Goal: Task Accomplishment & Management: Use online tool/utility

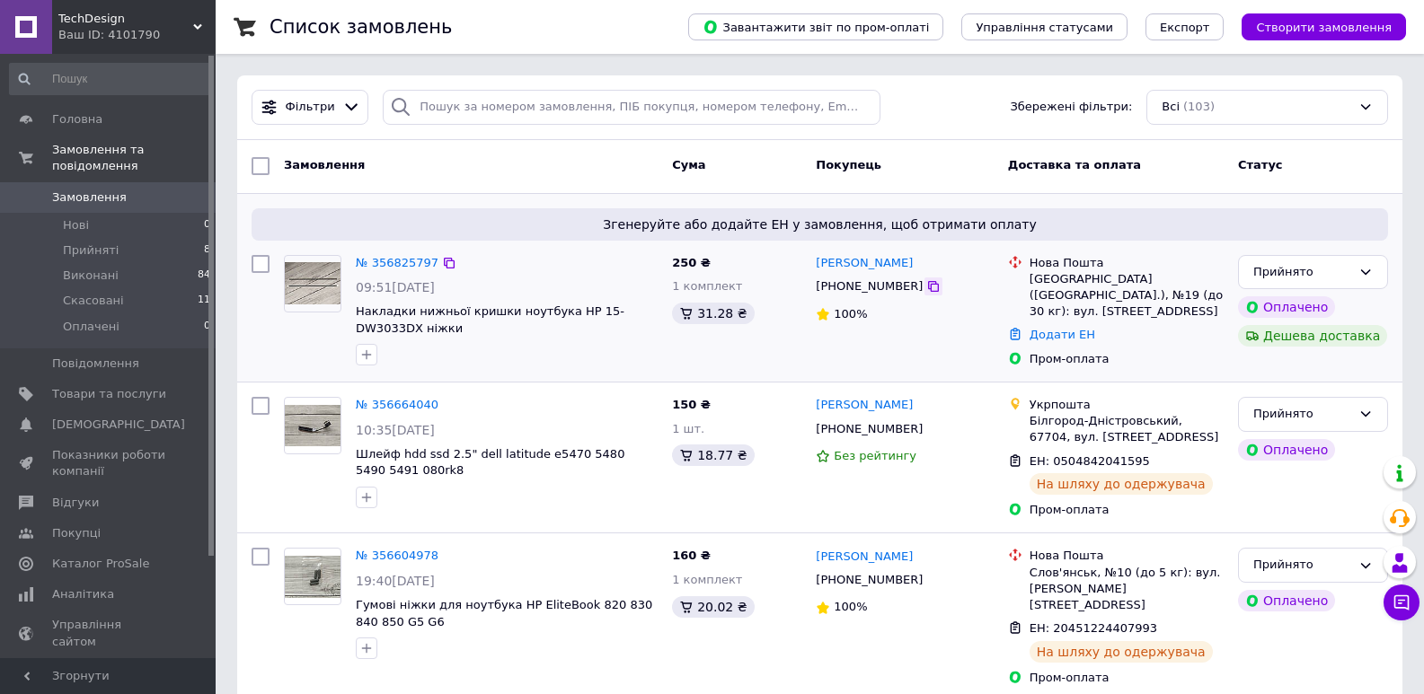
click at [926, 288] on icon at bounding box center [933, 286] width 14 height 14
click at [1063, 328] on link "Додати ЕН" at bounding box center [1062, 334] width 66 height 13
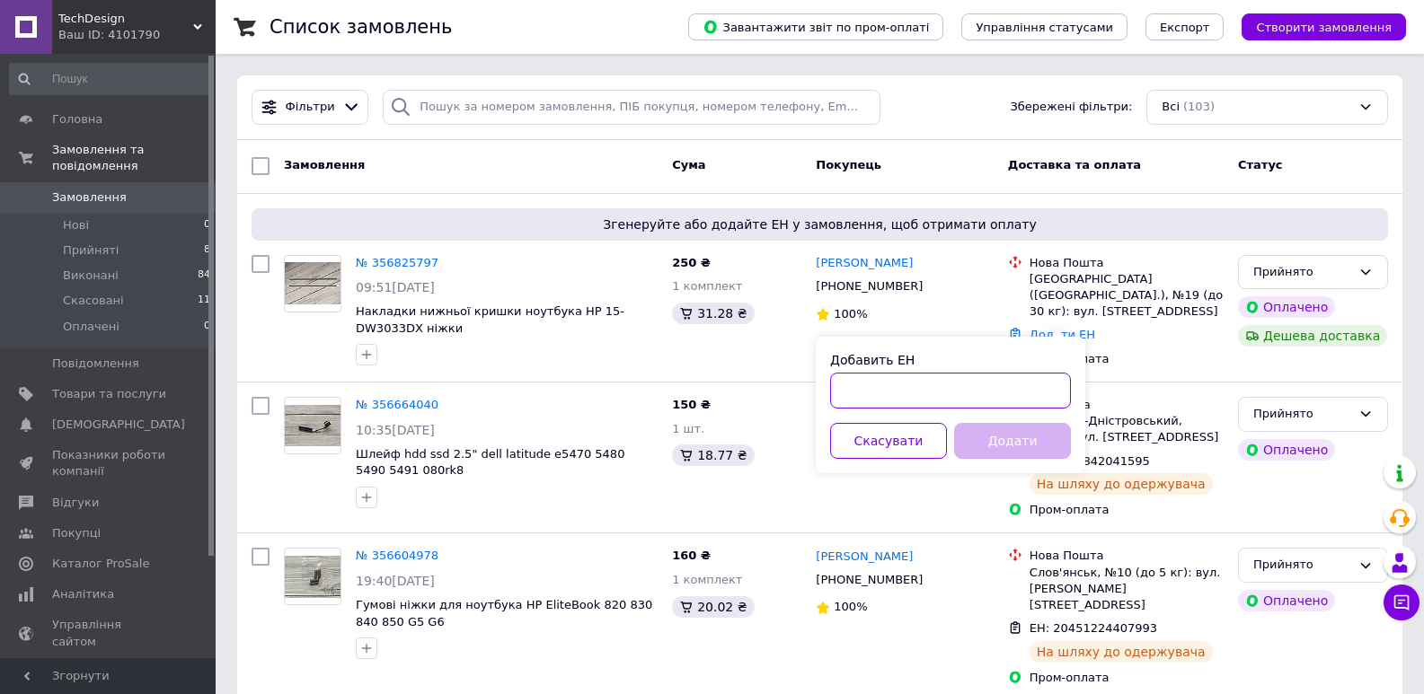
click at [922, 391] on input "Добавить ЕН" at bounding box center [950, 391] width 241 height 36
paste input "20451225352731"
type input "20451225352731"
click at [1004, 442] on button "Додати" at bounding box center [1012, 441] width 117 height 36
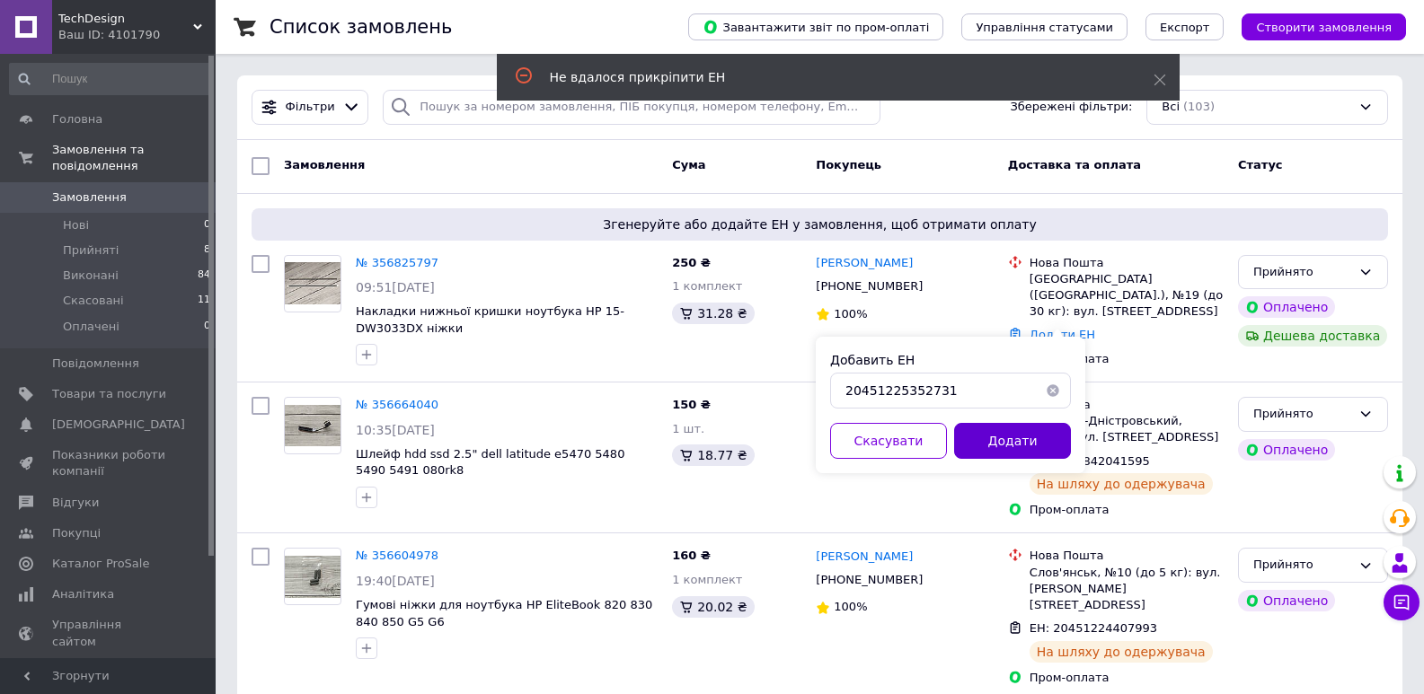
click at [1004, 442] on button "Додати" at bounding box center [1012, 441] width 117 height 36
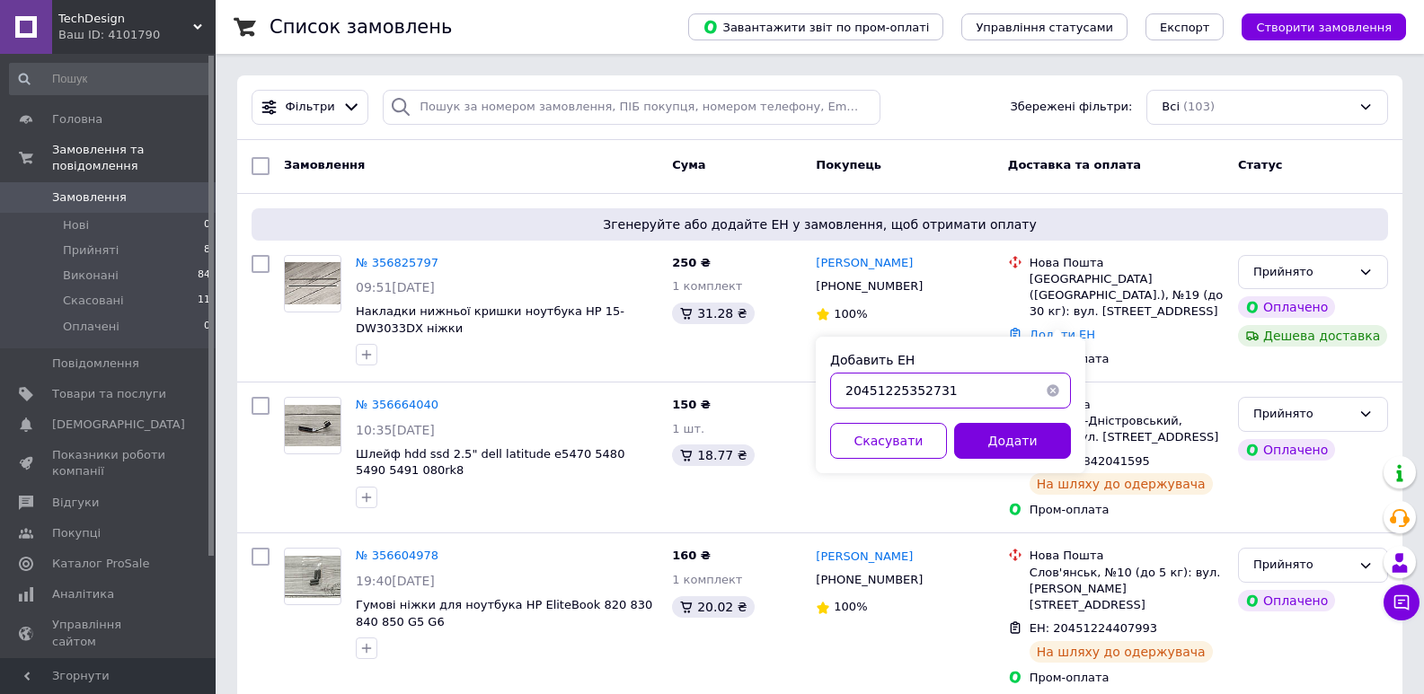
drag, startPoint x: 958, startPoint y: 395, endPoint x: 827, endPoint y: 378, distance: 132.2
click at [827, 378] on div "Добавить ЕН 20451225352731 Скасувати Додати" at bounding box center [950, 405] width 269 height 137
click at [1030, 441] on button "Додати" at bounding box center [1012, 441] width 117 height 36
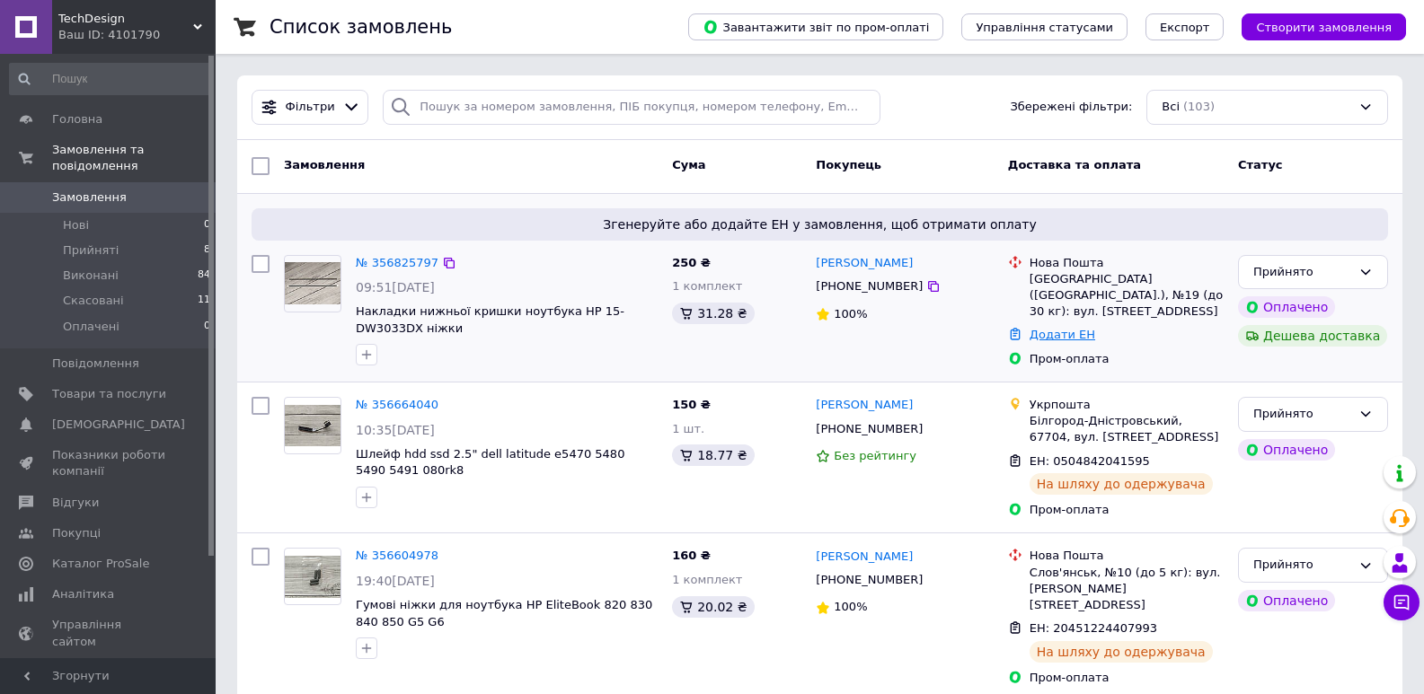
click at [1051, 328] on link "Додати ЕН" at bounding box center [1062, 334] width 66 height 13
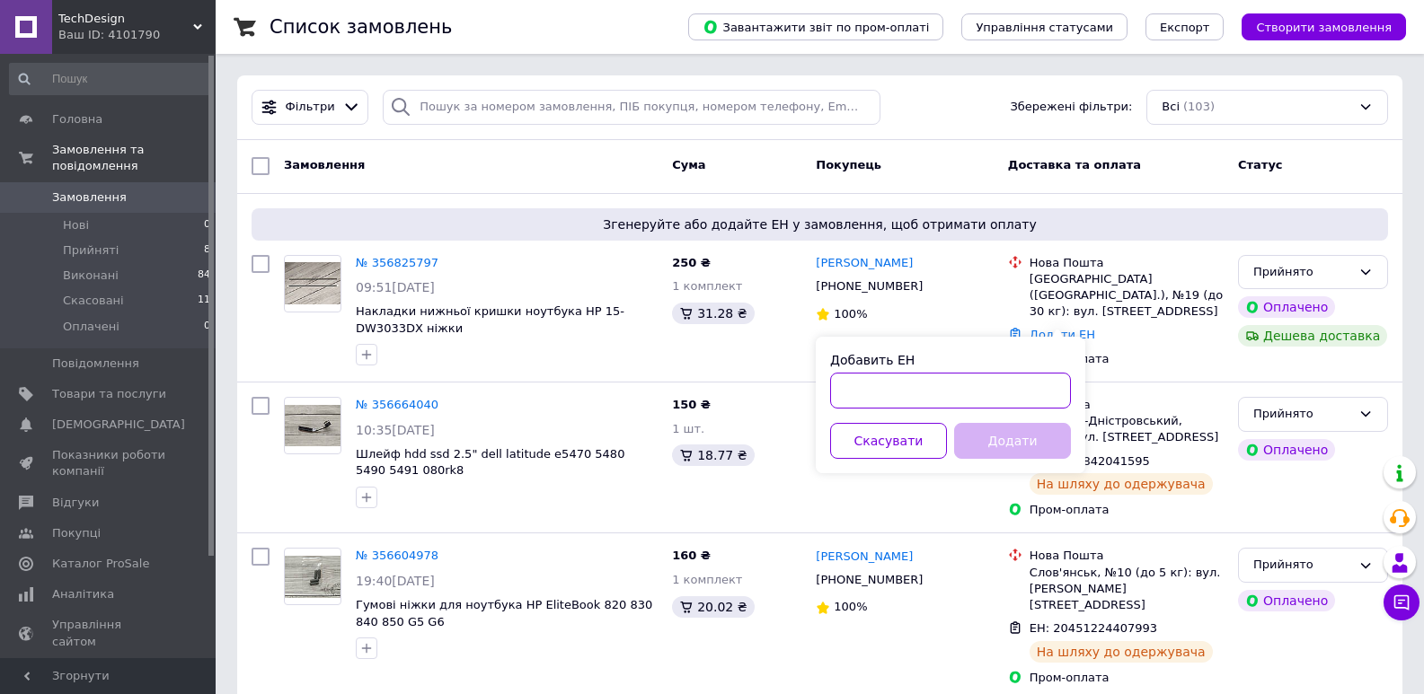
click at [906, 391] on input "Добавить ЕН" at bounding box center [950, 391] width 241 height 36
paste input "20451225352731"
type input "20451225352731"
click at [999, 442] on button "Додати" at bounding box center [1012, 441] width 117 height 36
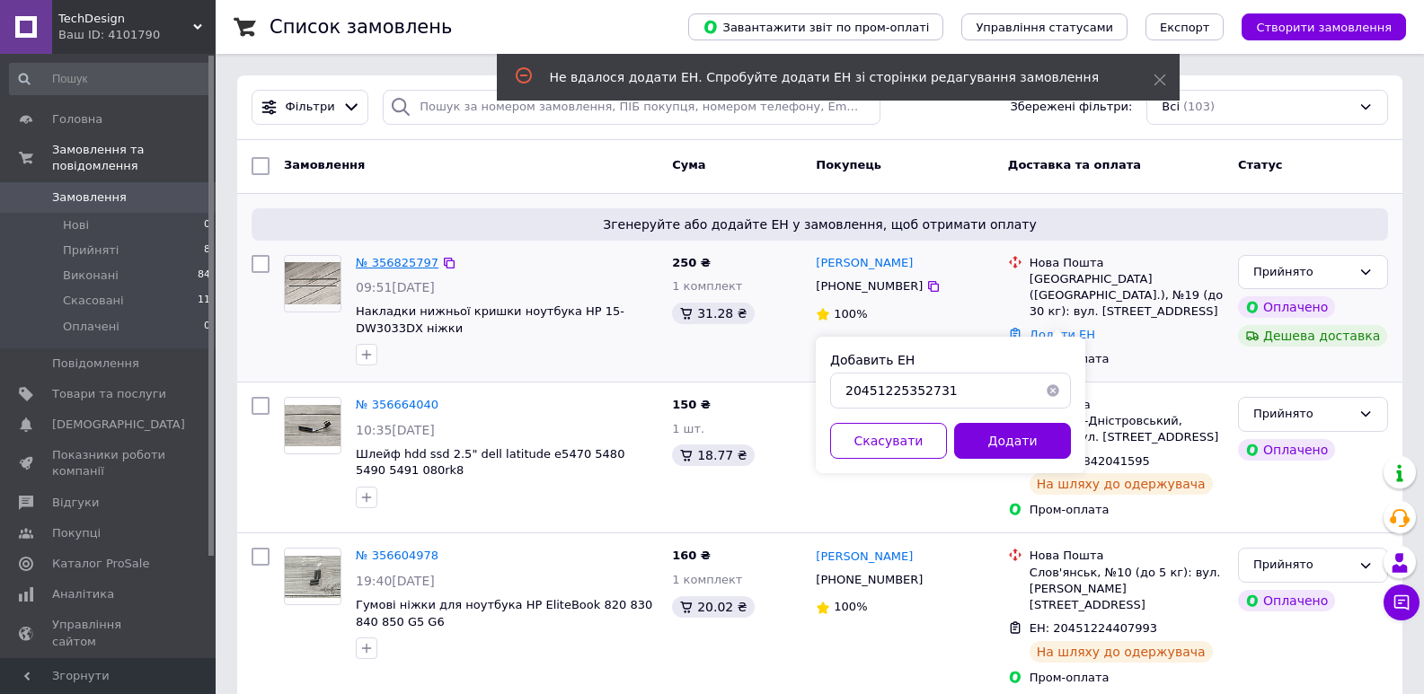
click at [393, 260] on link "№ 356825797" at bounding box center [397, 262] width 83 height 13
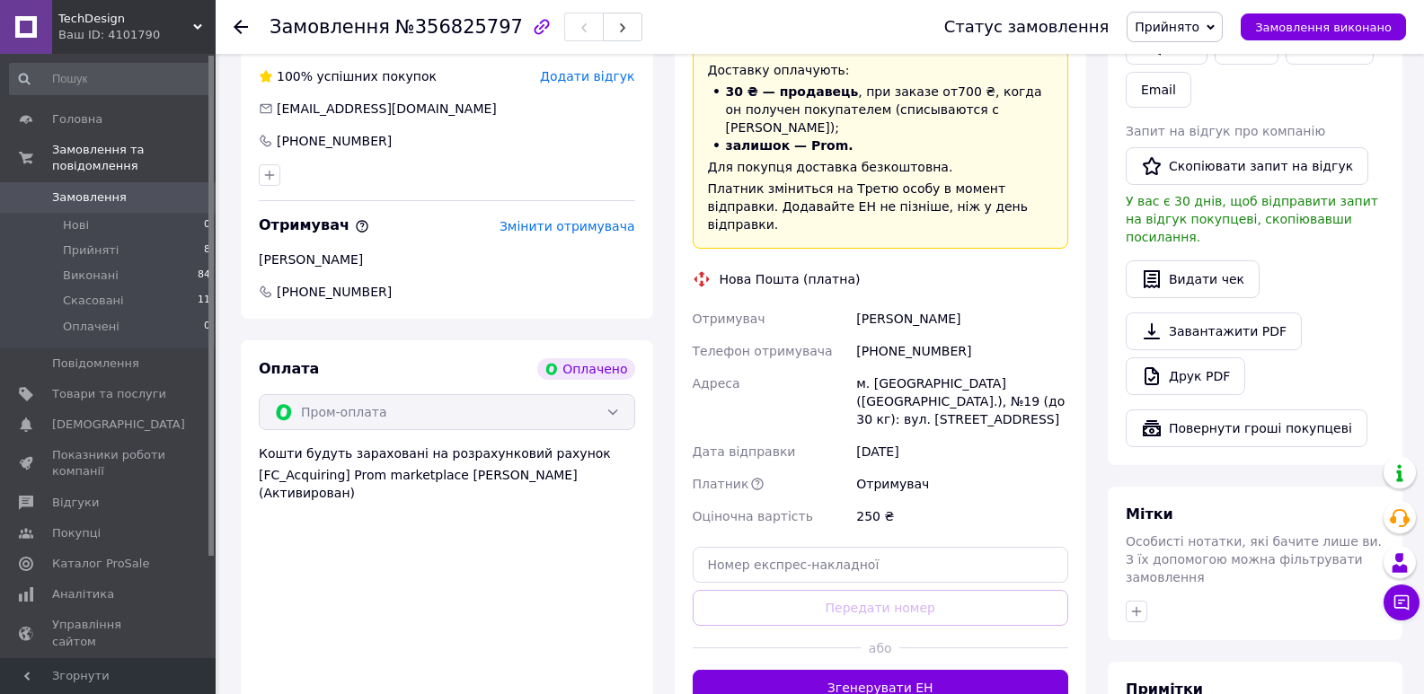
scroll to position [599, 0]
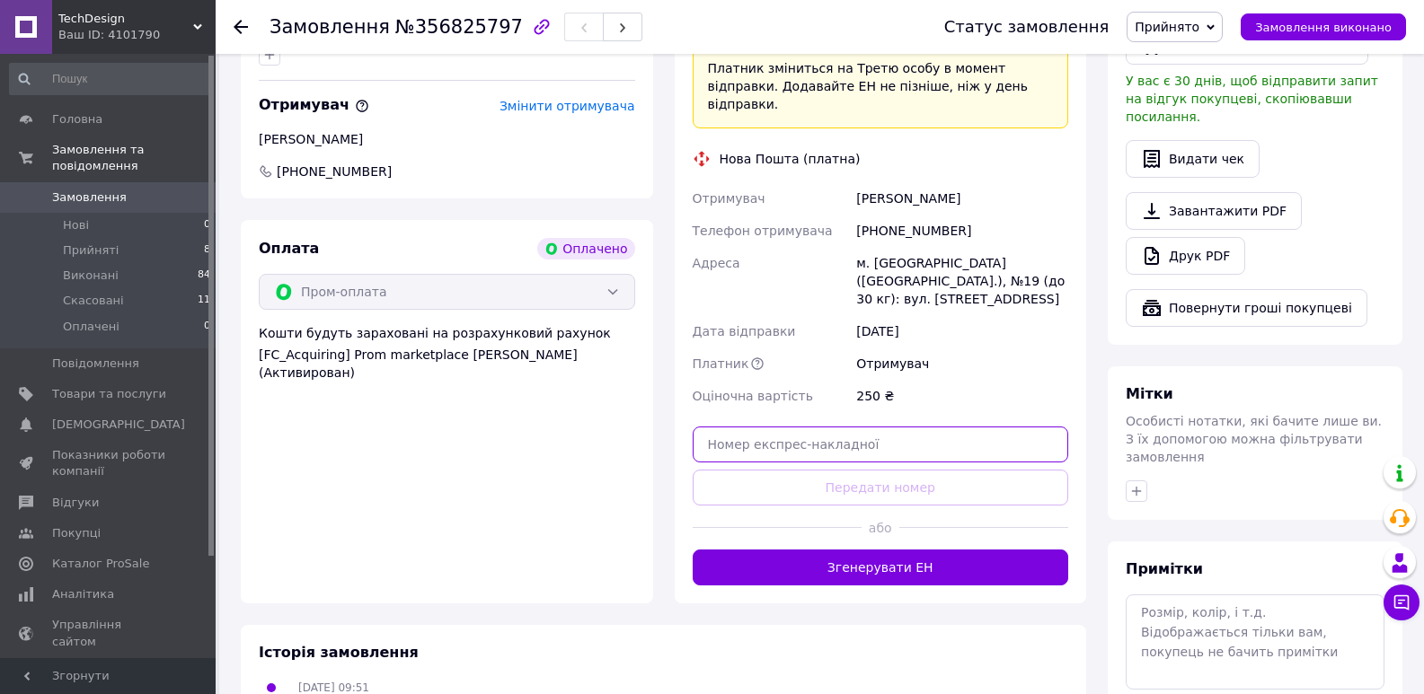
click at [883, 427] on input "text" at bounding box center [881, 445] width 376 height 36
paste input "20451225352731"
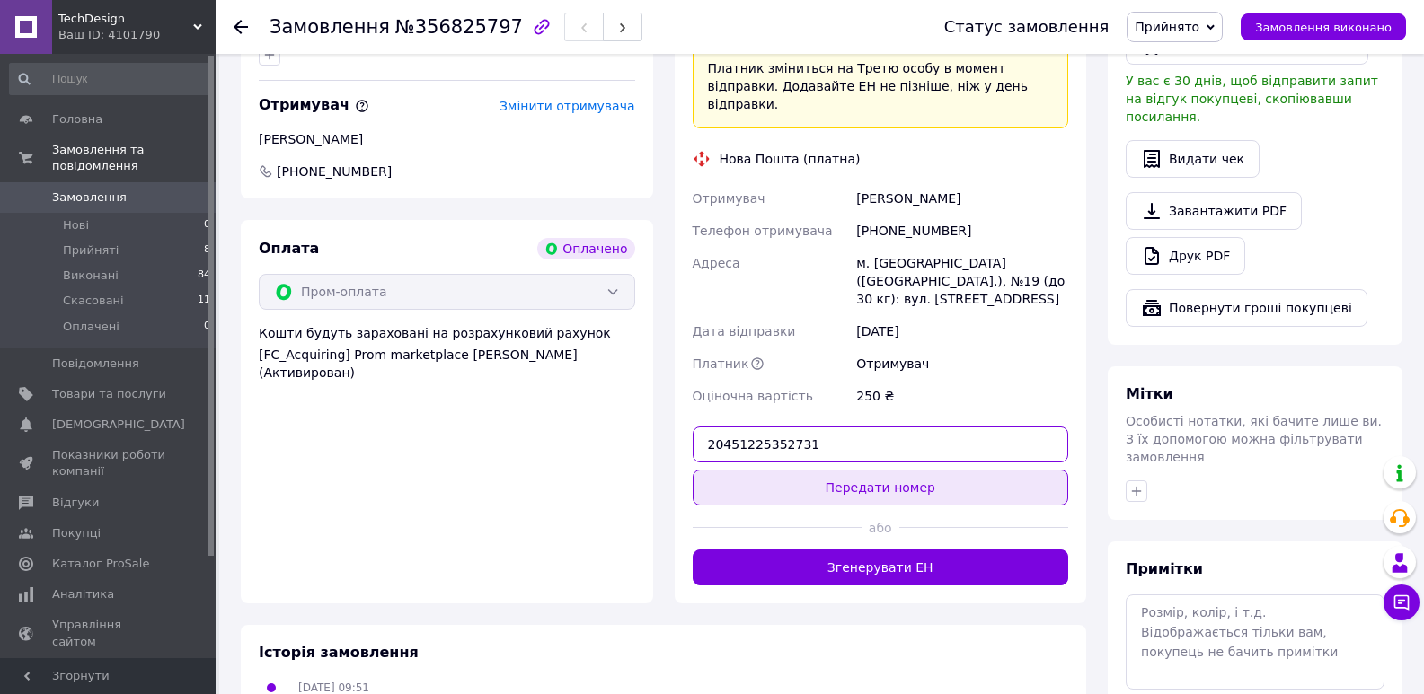
type input "20451225352731"
click at [888, 470] on button "Передати номер" at bounding box center [881, 488] width 376 height 36
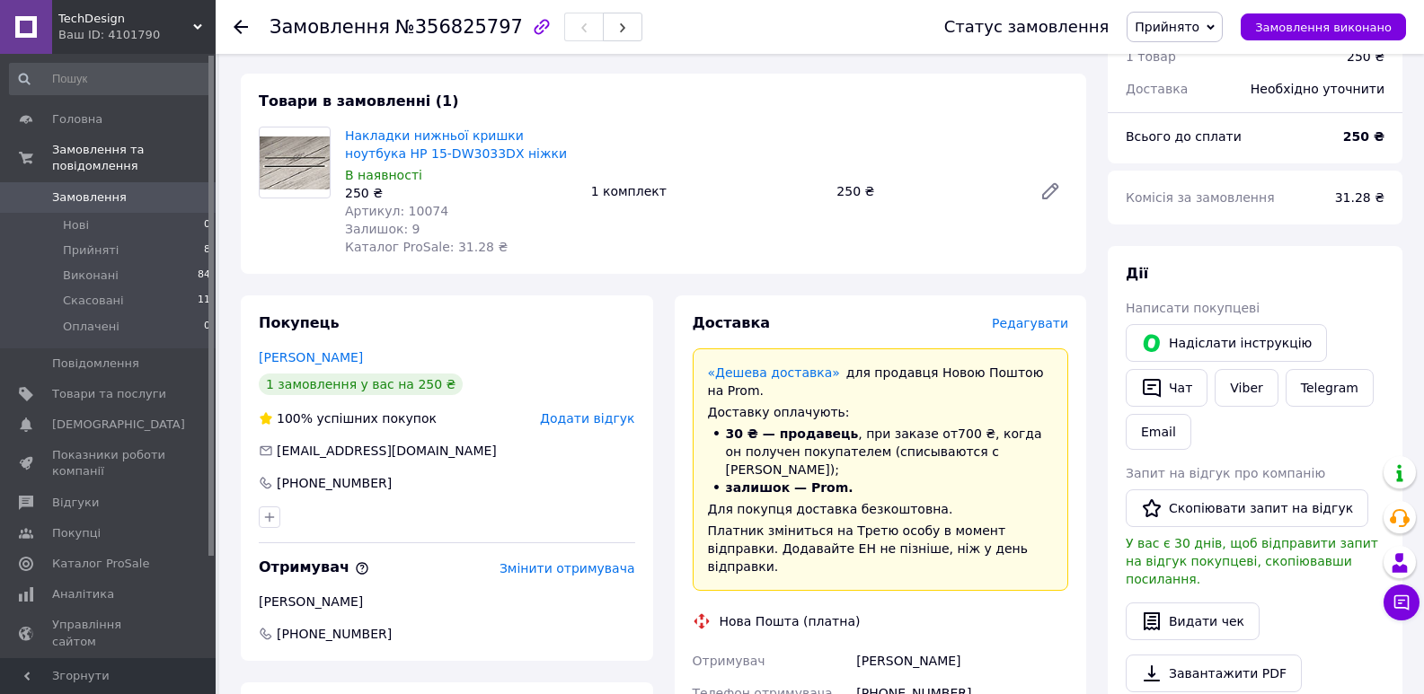
scroll to position [0, 0]
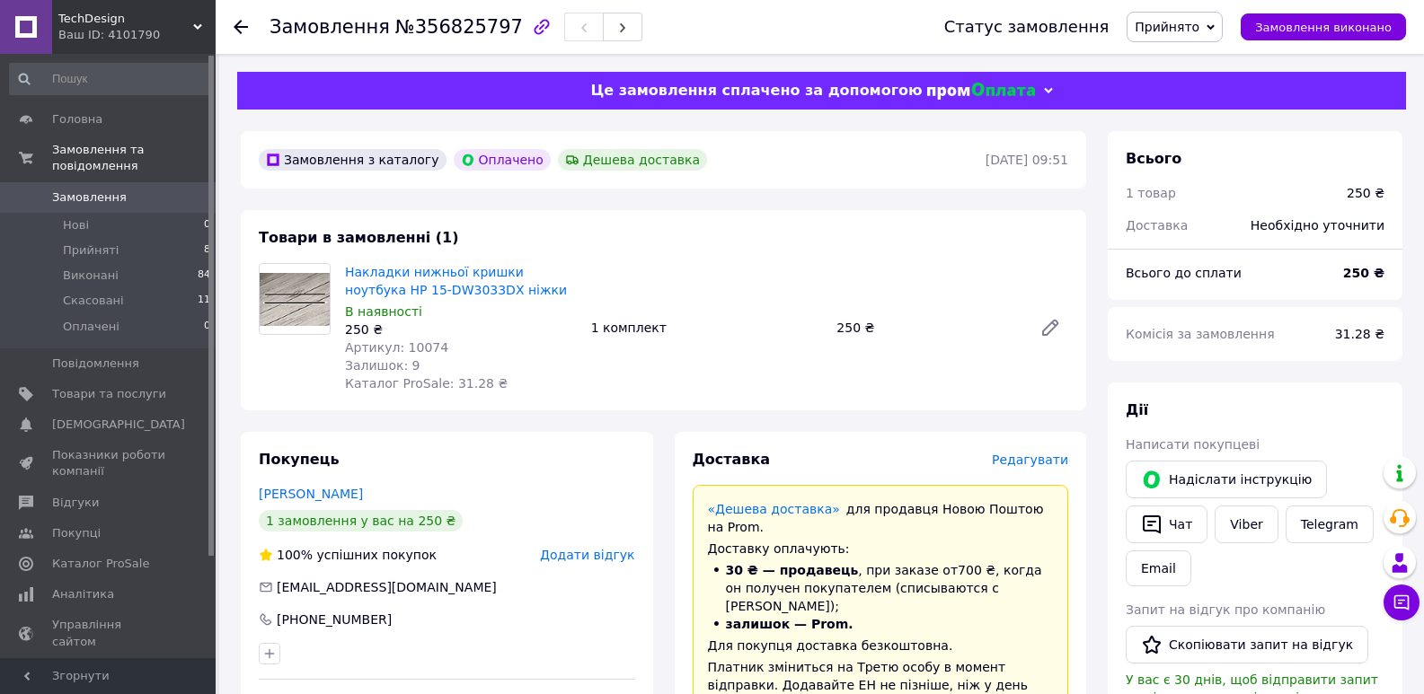
click at [234, 27] on use at bounding box center [241, 27] width 14 height 14
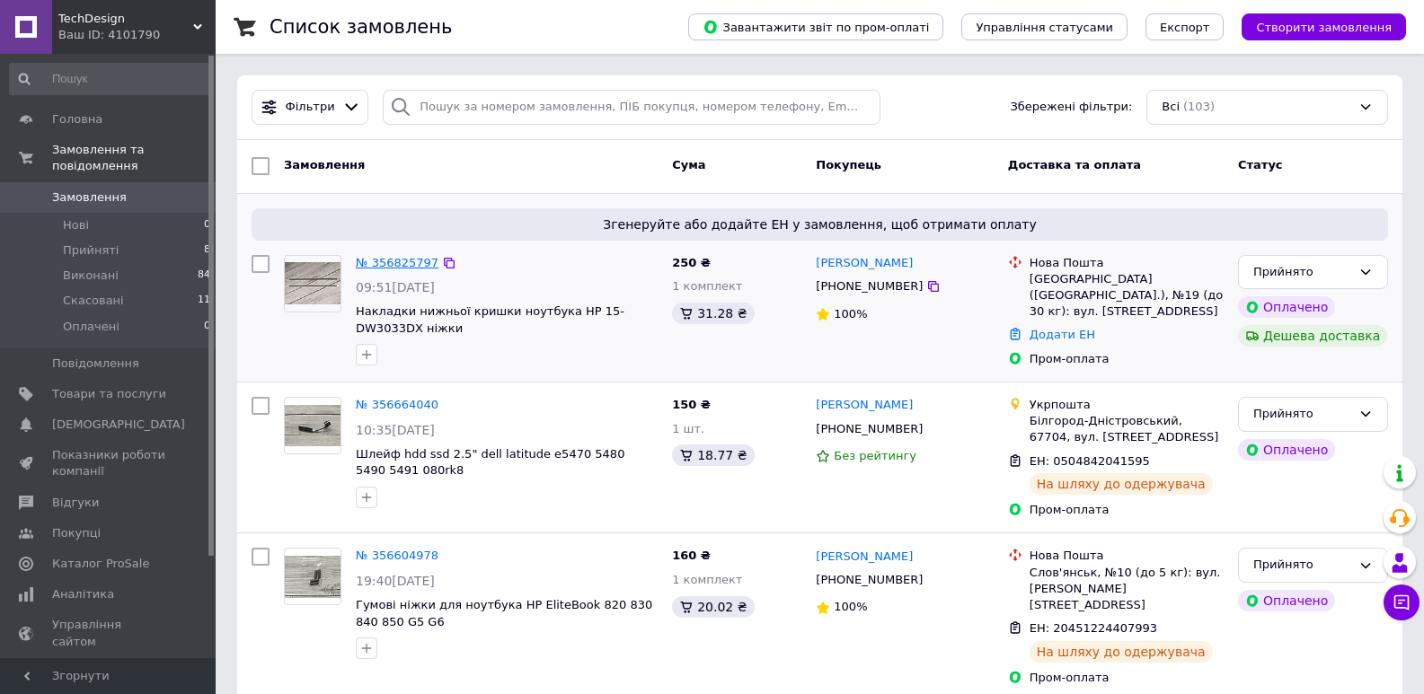
click at [380, 260] on link "№ 356825797" at bounding box center [397, 262] width 83 height 13
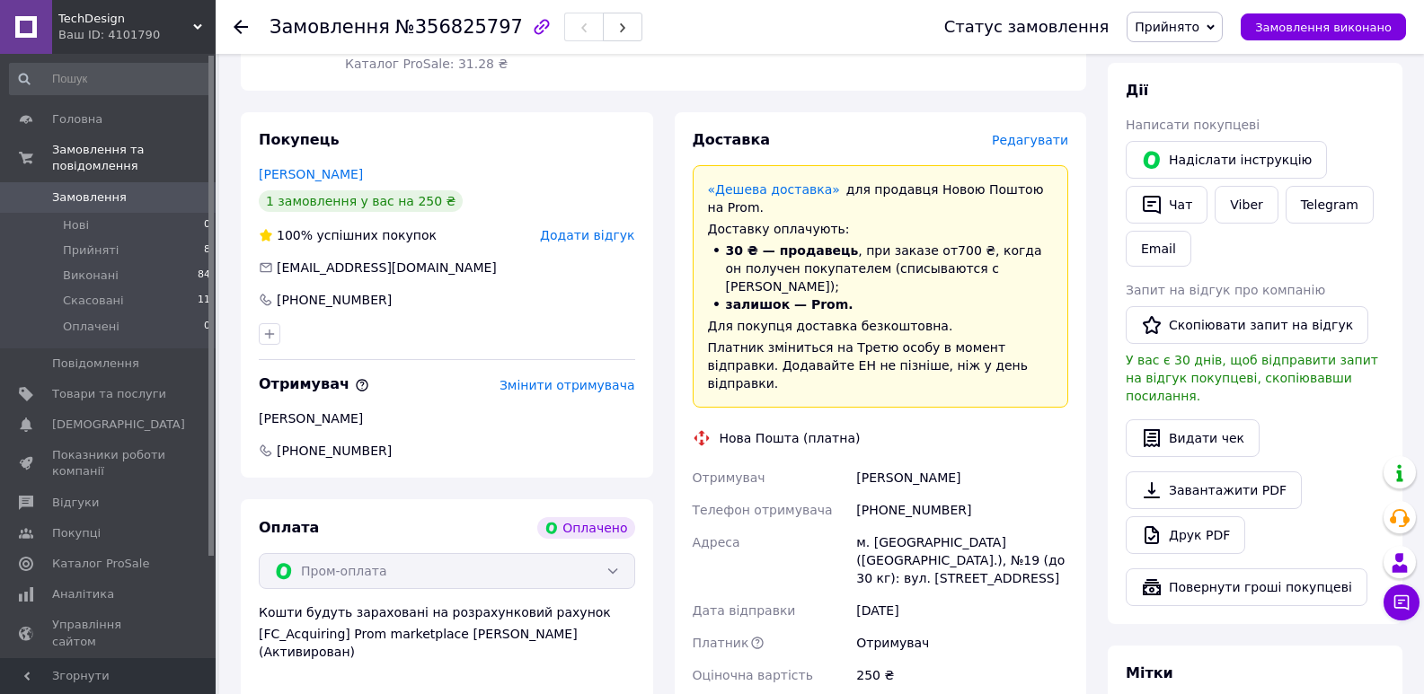
scroll to position [359, 0]
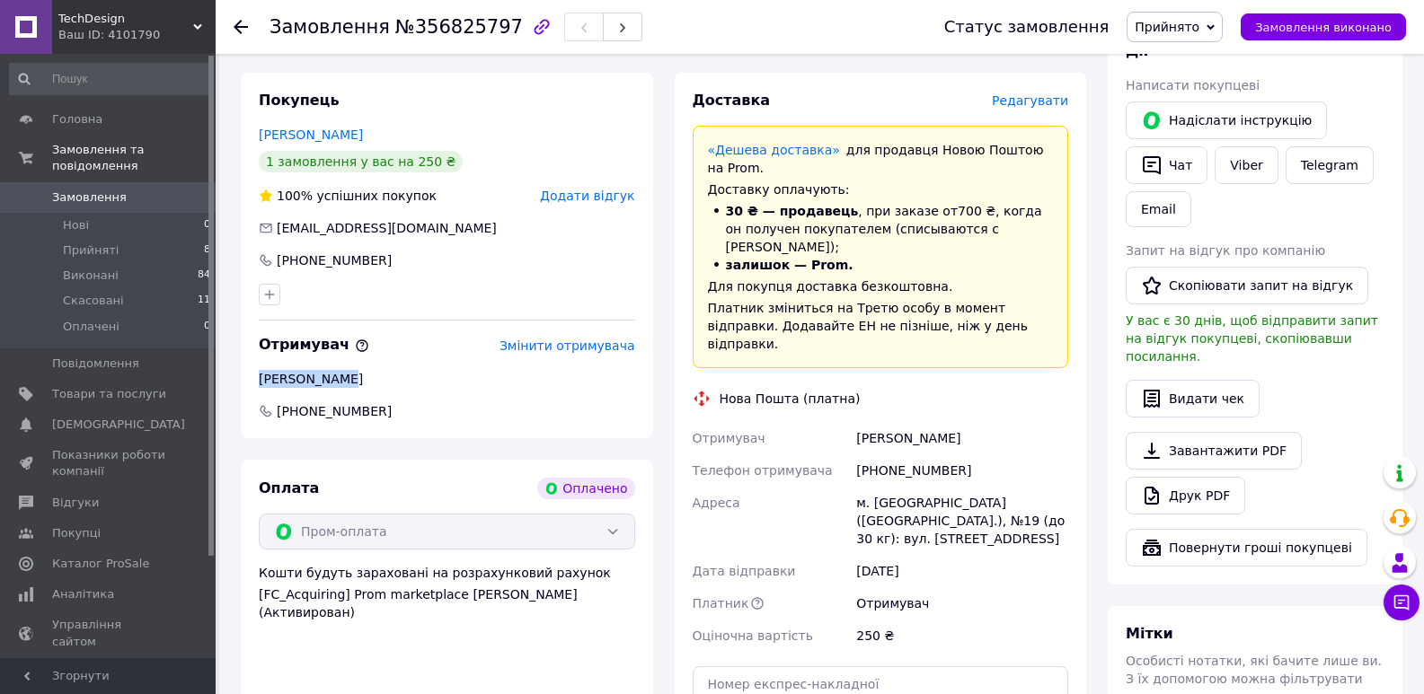
drag, startPoint x: 340, startPoint y: 379, endPoint x: 252, endPoint y: 382, distance: 89.0
click at [252, 382] on div "Покупець Федорак Макс 1 замовлення у вас на 250 ₴ 100% успішних покупок Додати …" at bounding box center [447, 256] width 412 height 366
copy div "Кулинка Юрій"
drag, startPoint x: 371, startPoint y: 408, endPoint x: 276, endPoint y: 421, distance: 96.2
click at [276, 421] on div "Покупець Федорак Макс 1 замовлення у вас на 250 ₴ 100% успішних покупок Додати …" at bounding box center [447, 256] width 412 height 366
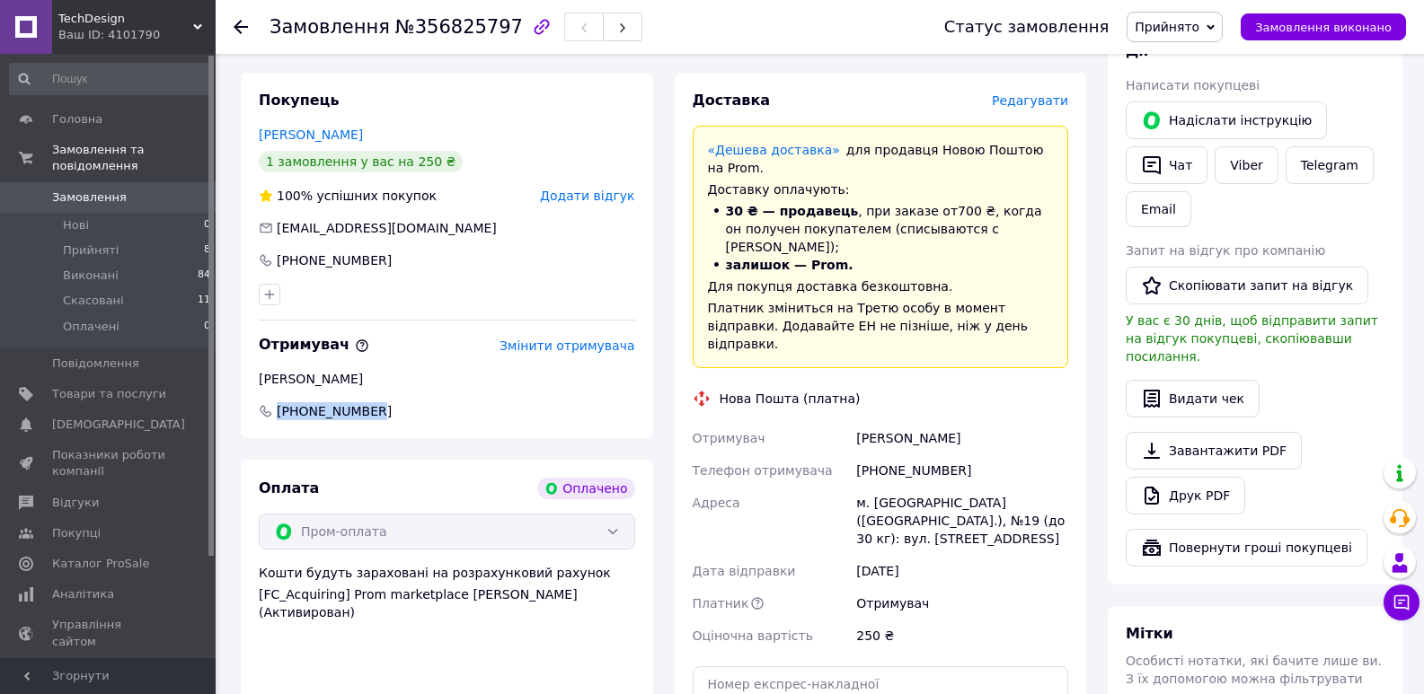
copy span "+380673120201"
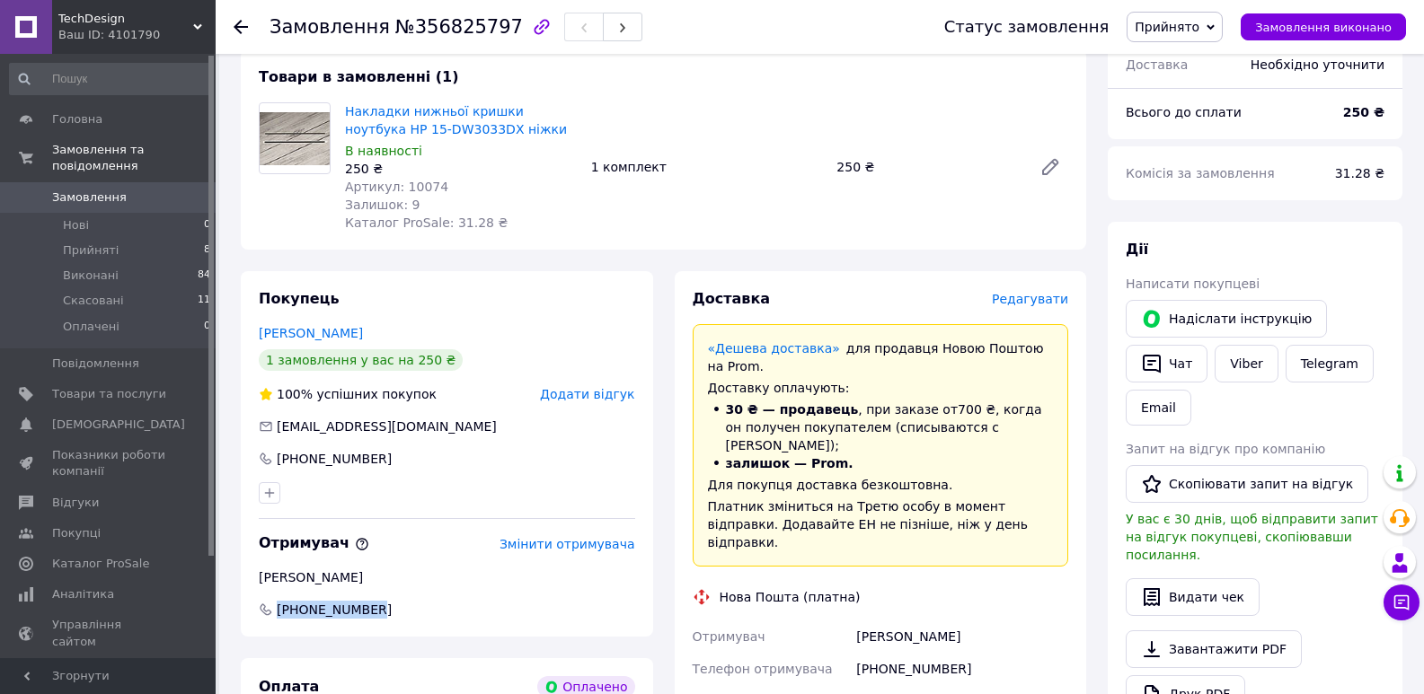
scroll to position [0, 0]
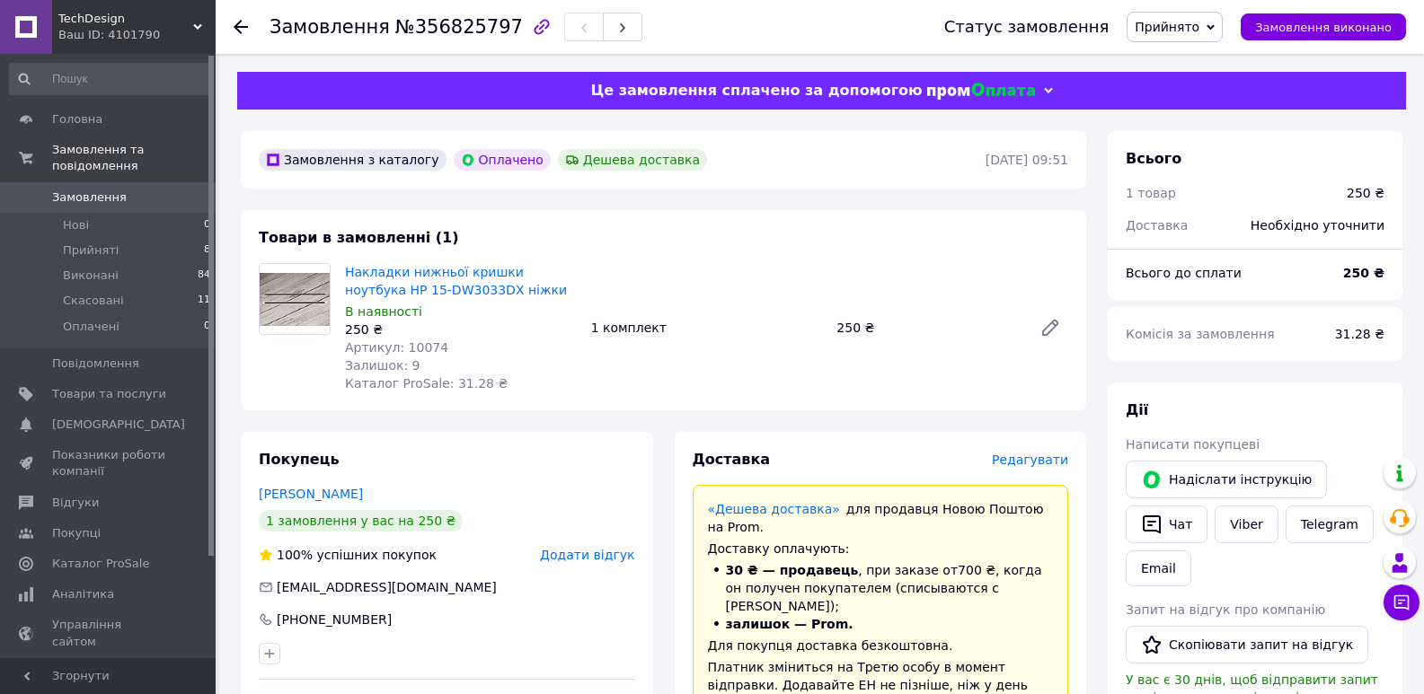
click at [241, 26] on use at bounding box center [241, 27] width 14 height 14
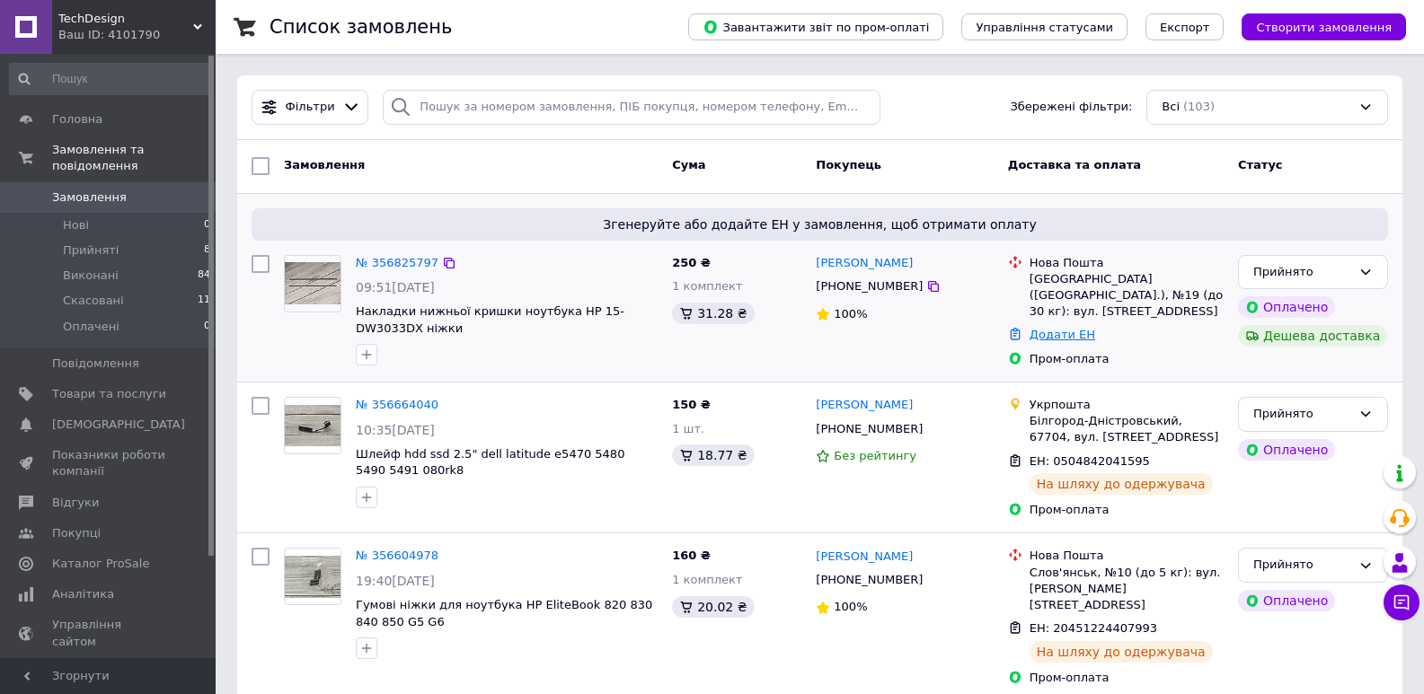
click at [1081, 328] on link "Додати ЕН" at bounding box center [1062, 334] width 66 height 13
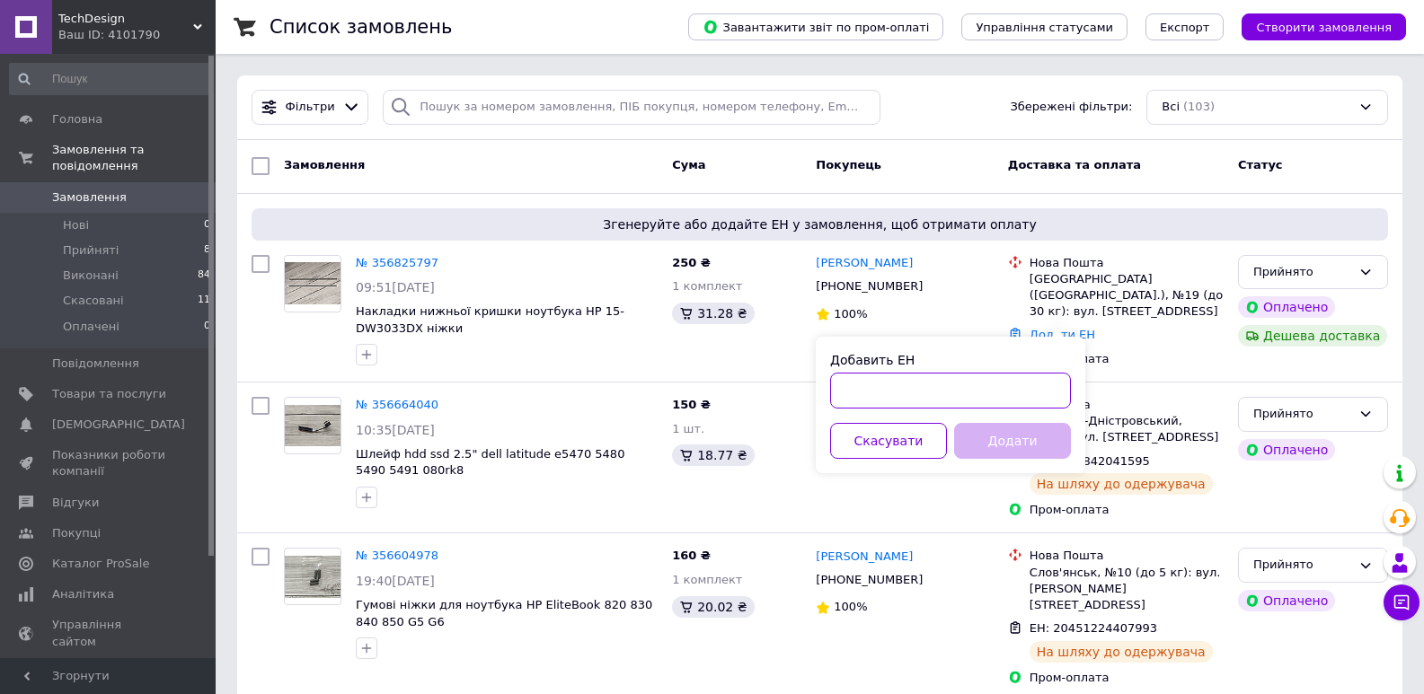
click at [968, 396] on input "Добавить ЕН" at bounding box center [950, 391] width 241 height 36
paste input "20451225355367"
type input "20451225355367"
click at [1026, 444] on button "Додати" at bounding box center [1012, 441] width 117 height 36
